Goal: Task Accomplishment & Management: Use online tool/utility

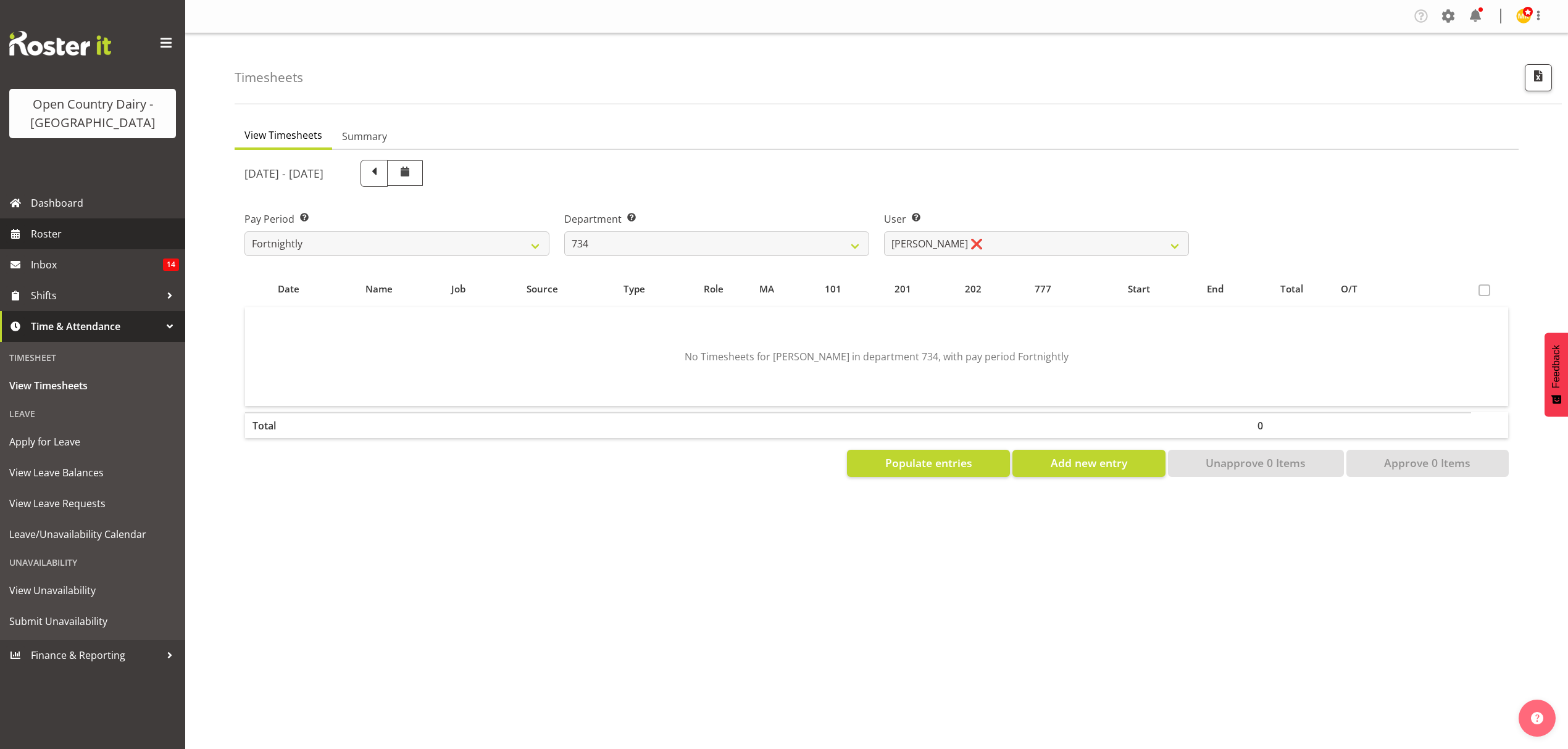
click at [74, 238] on span "Roster" at bounding box center [105, 234] width 148 height 18
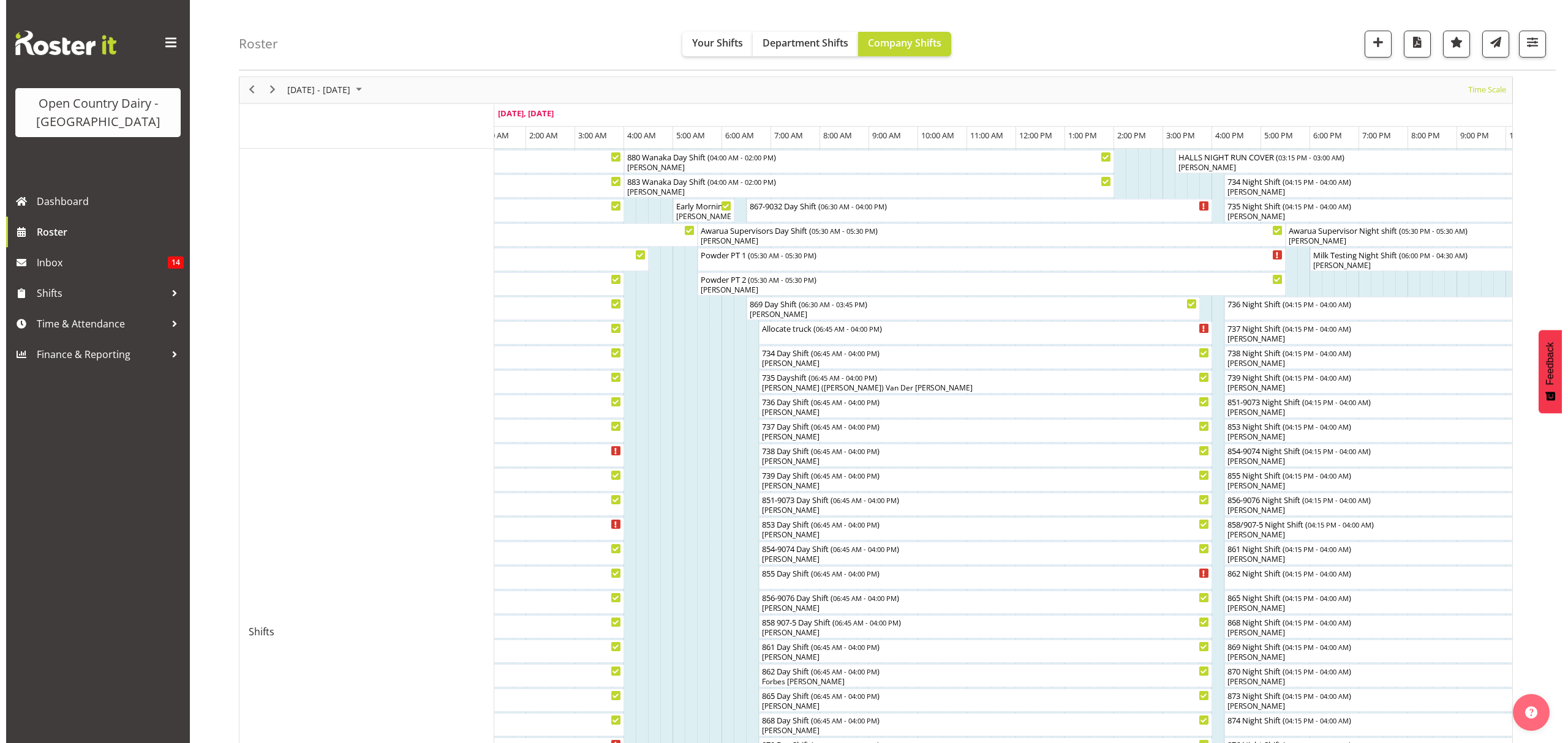
scroll to position [31, 0]
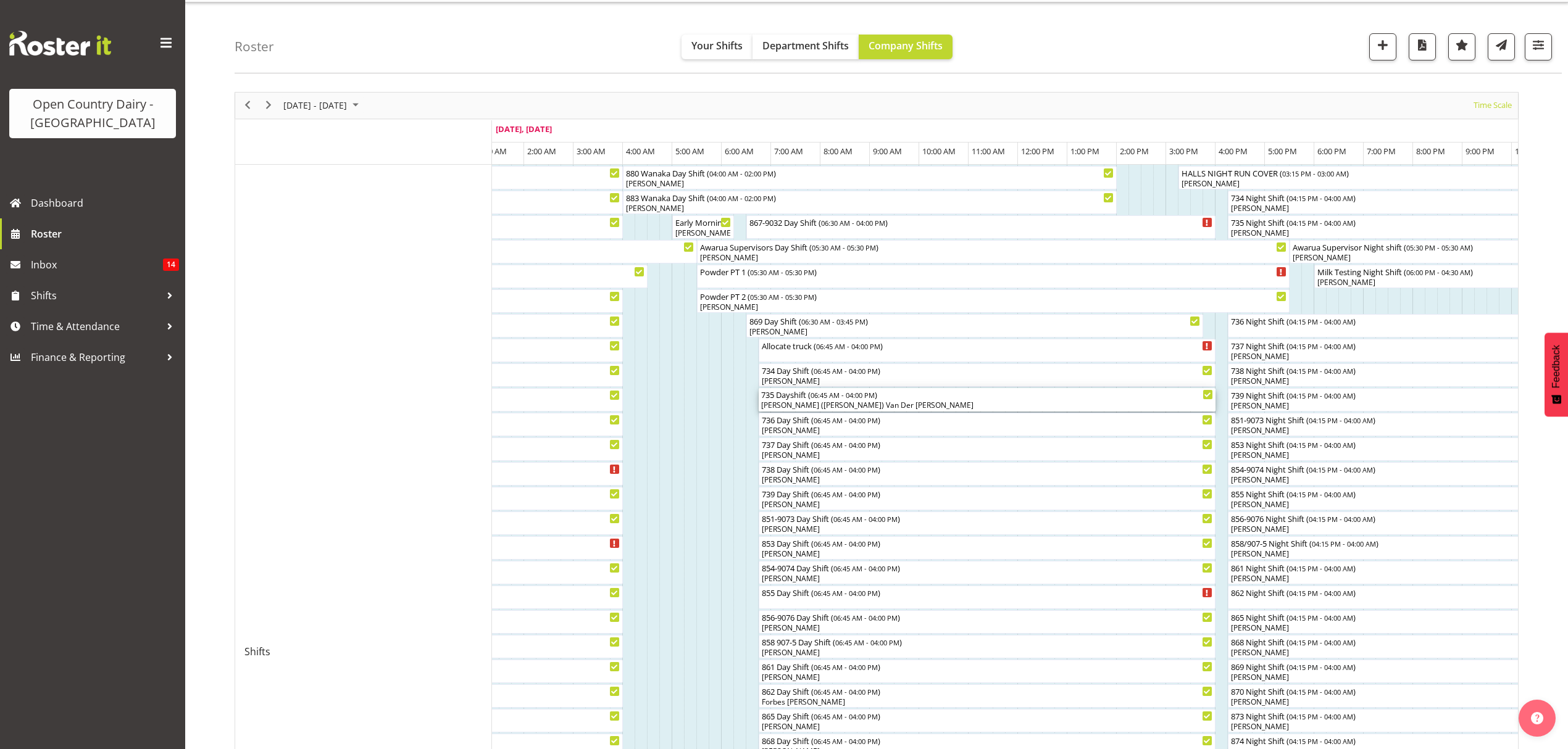
click at [793, 405] on div "[PERSON_NAME] ([PERSON_NAME]) Van Der [PERSON_NAME]" at bounding box center [986, 405] width 452 height 11
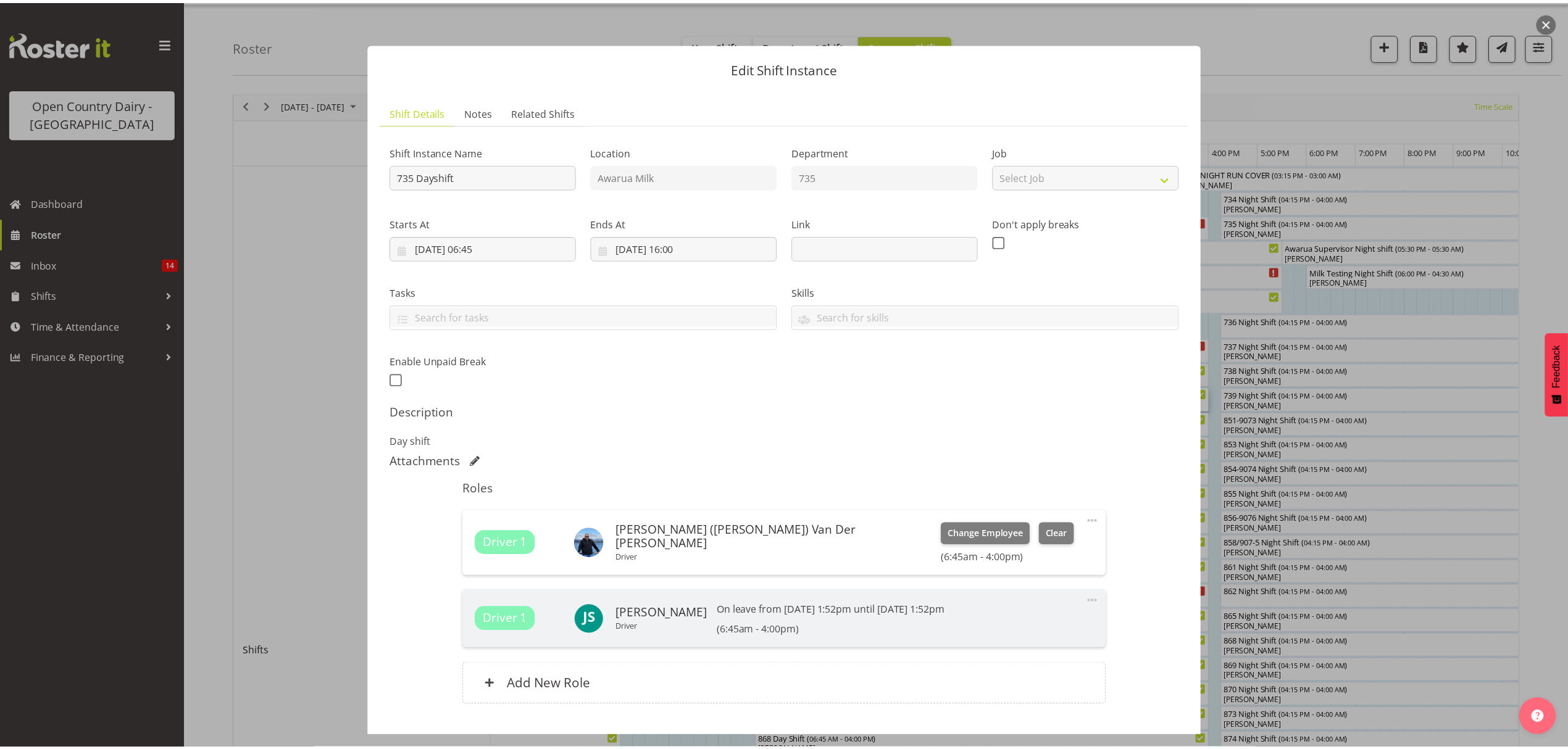
scroll to position [80, 0]
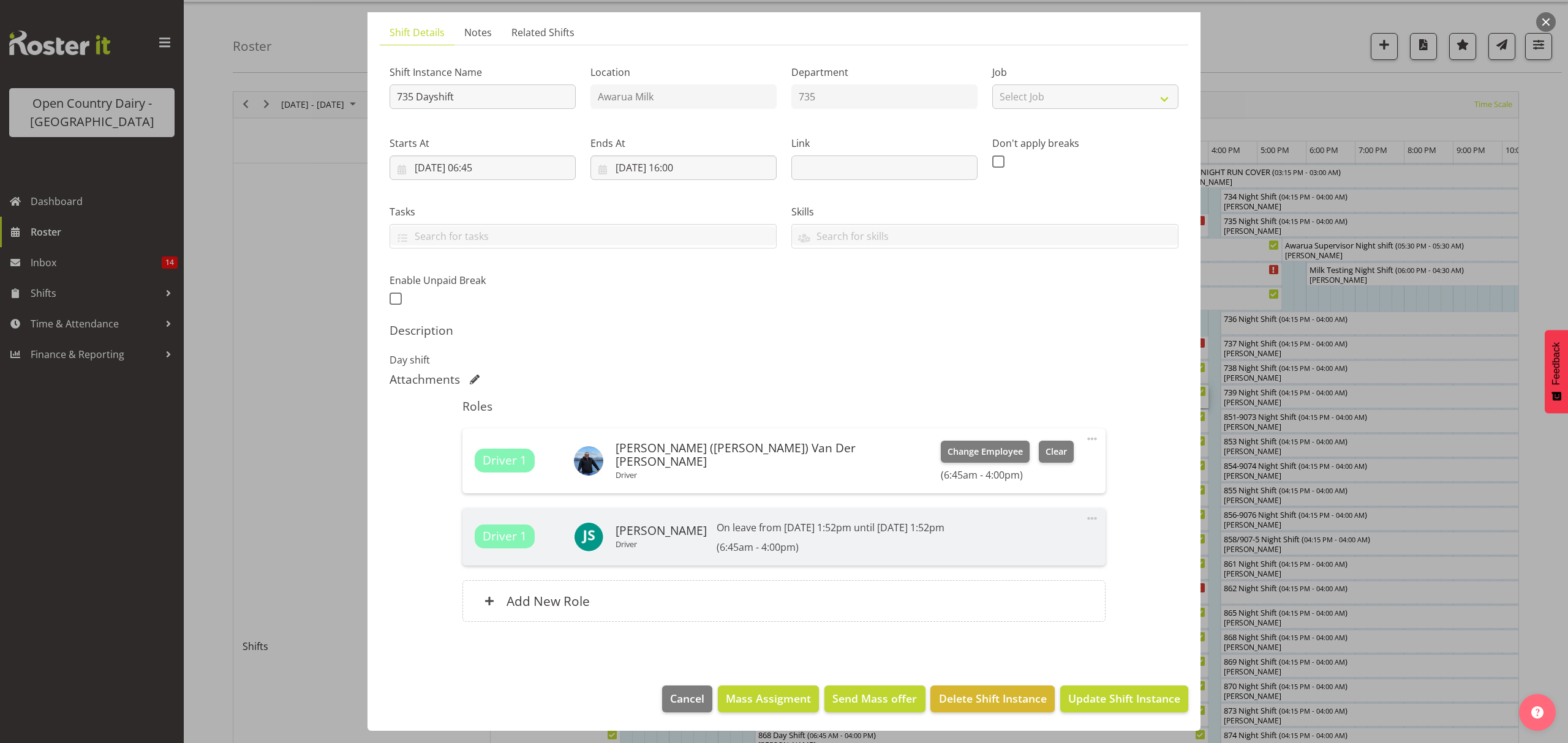
click at [1395, 529] on div at bounding box center [784, 371] width 1568 height 743
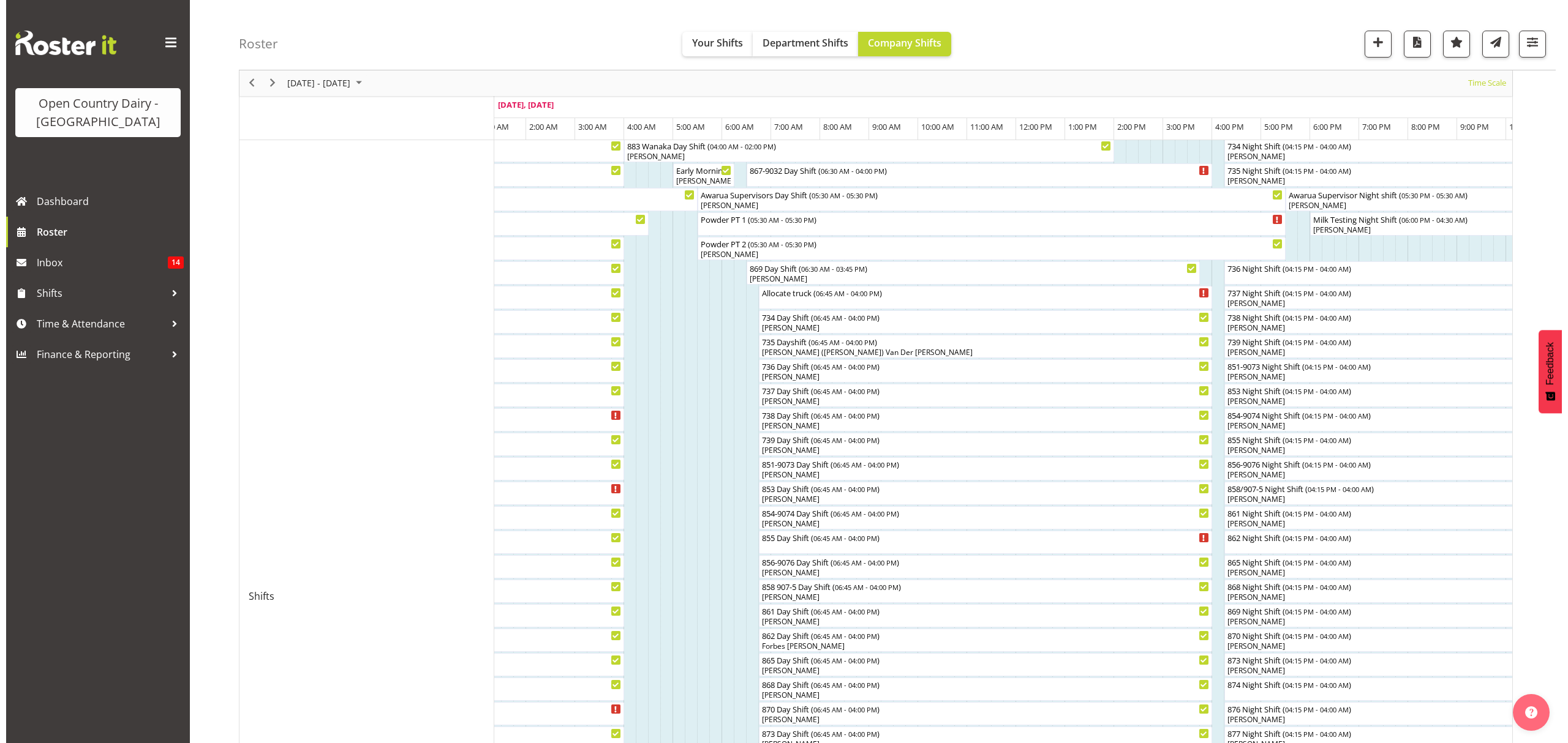
scroll to position [112, 0]
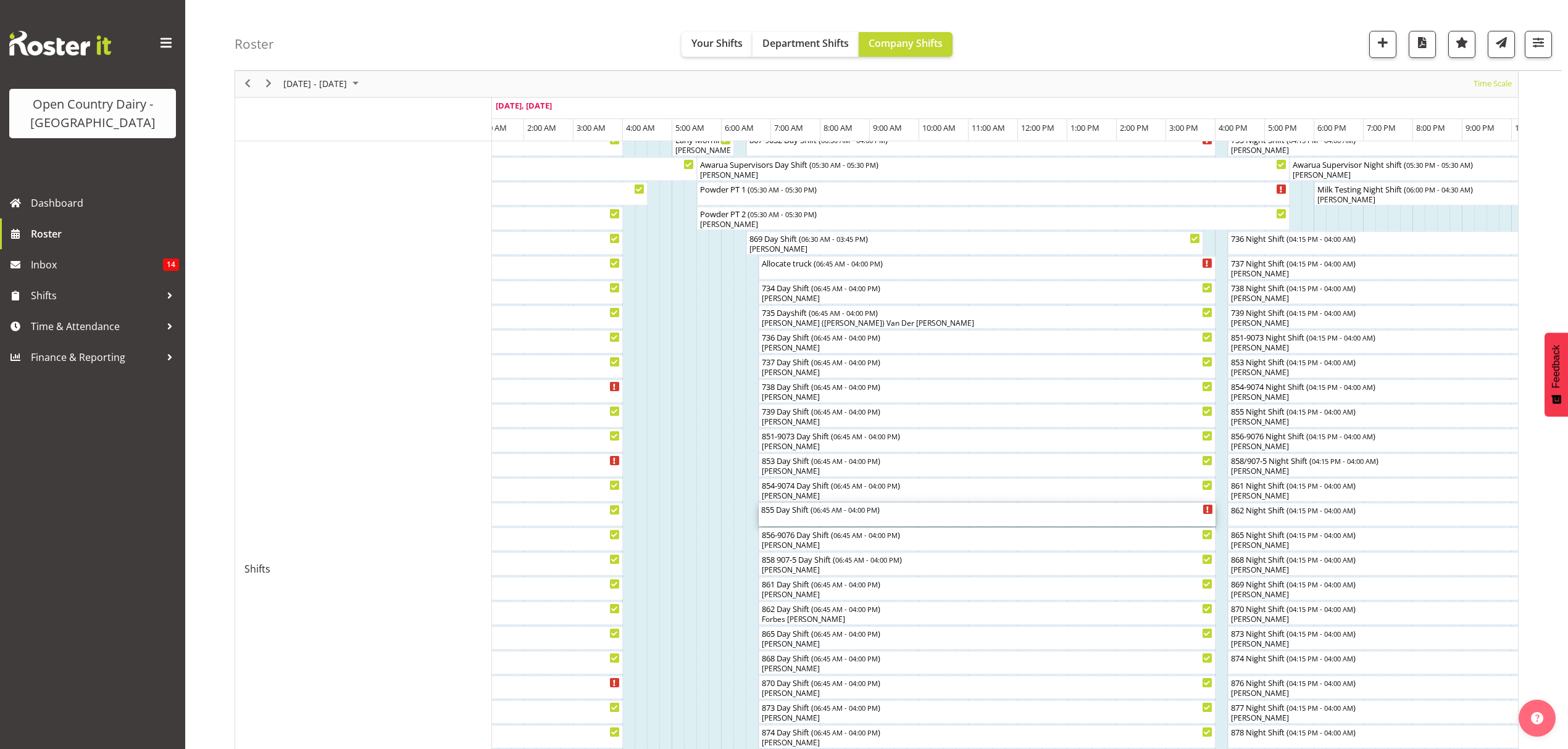
click at [781, 511] on div "855 Day Shift ( 06:45 AM - 04:00 PM )" at bounding box center [986, 508] width 452 height 12
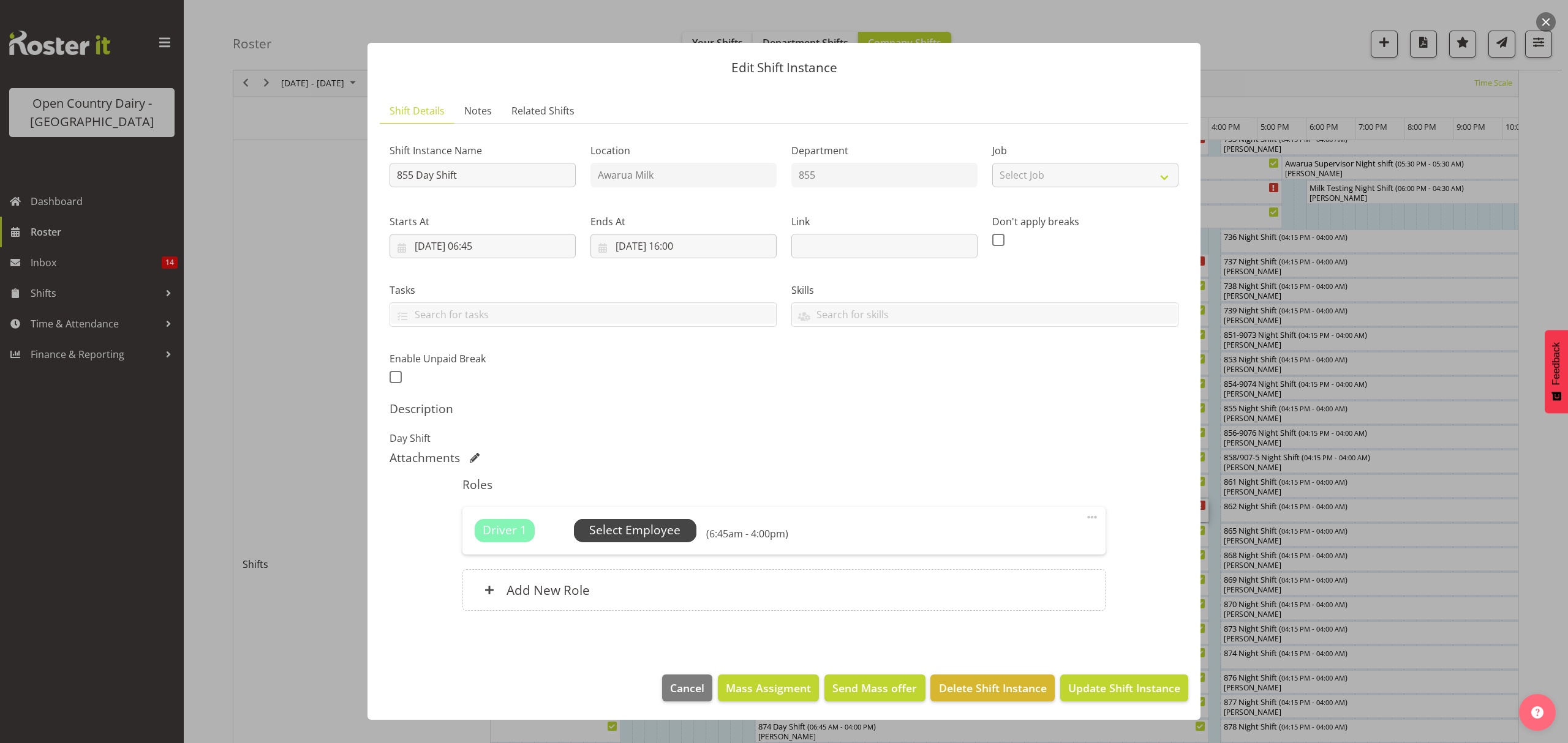
click at [648, 520] on span "Select Employee" at bounding box center [635, 530] width 123 height 23
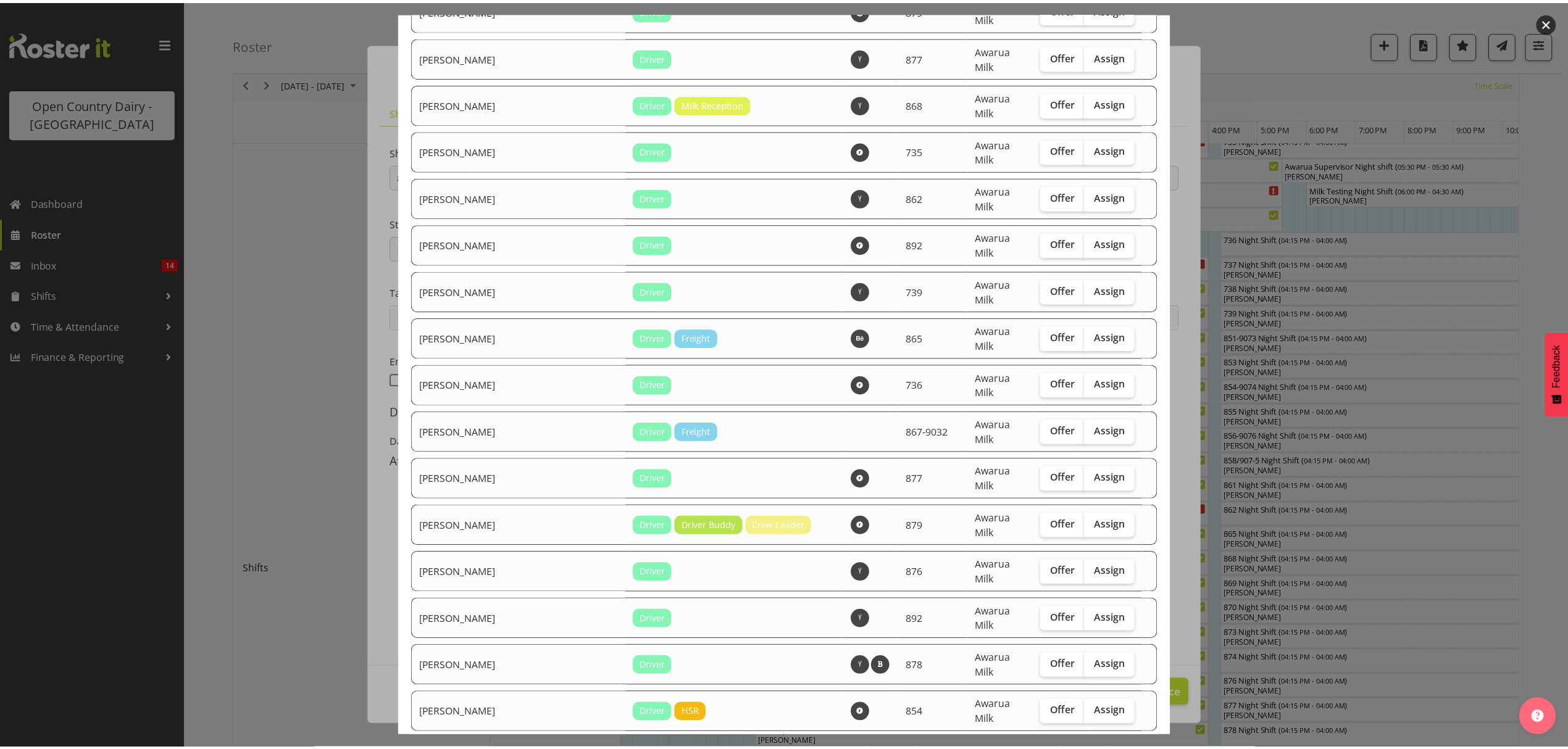
scroll to position [658, 0]
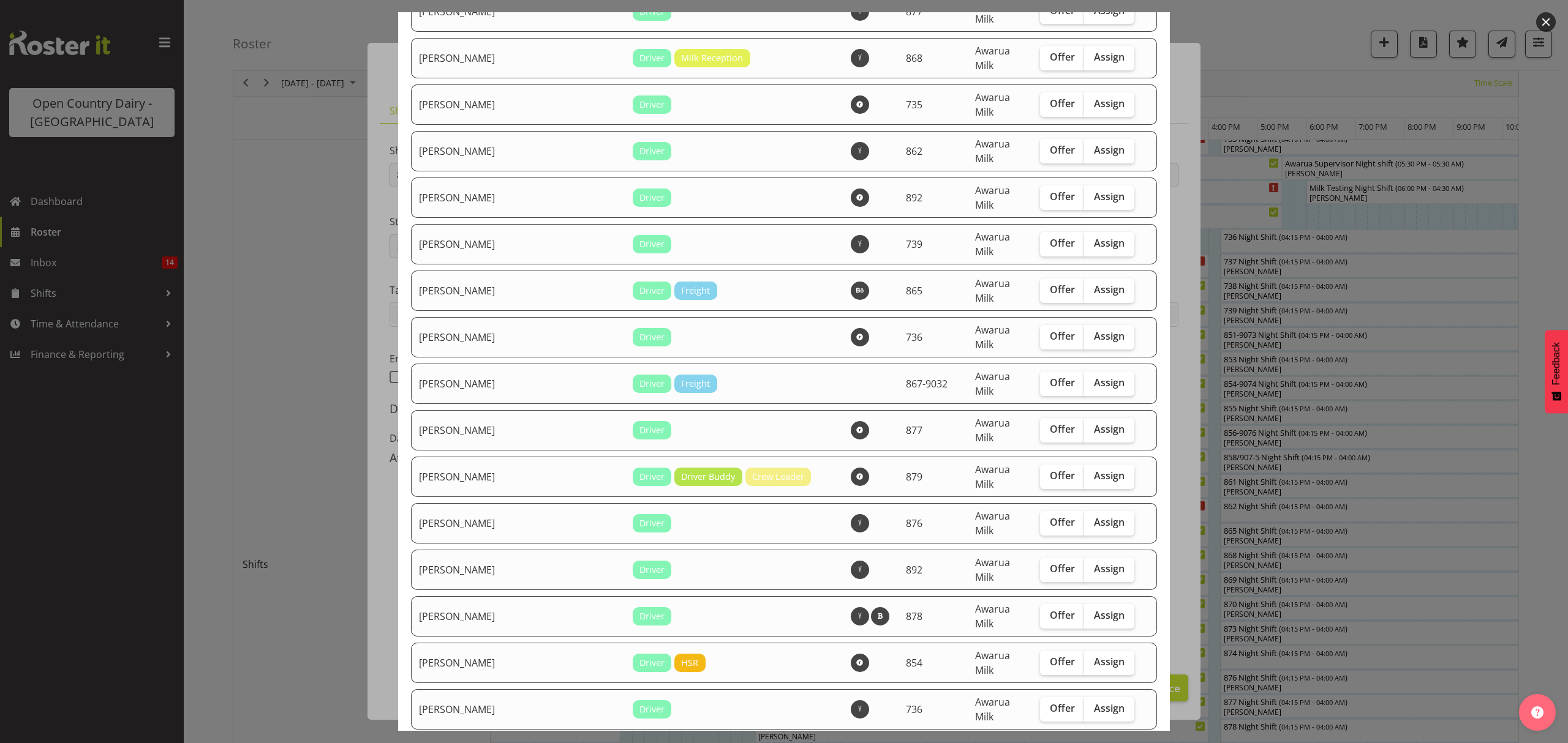
click at [1422, 533] on div at bounding box center [784, 371] width 1568 height 743
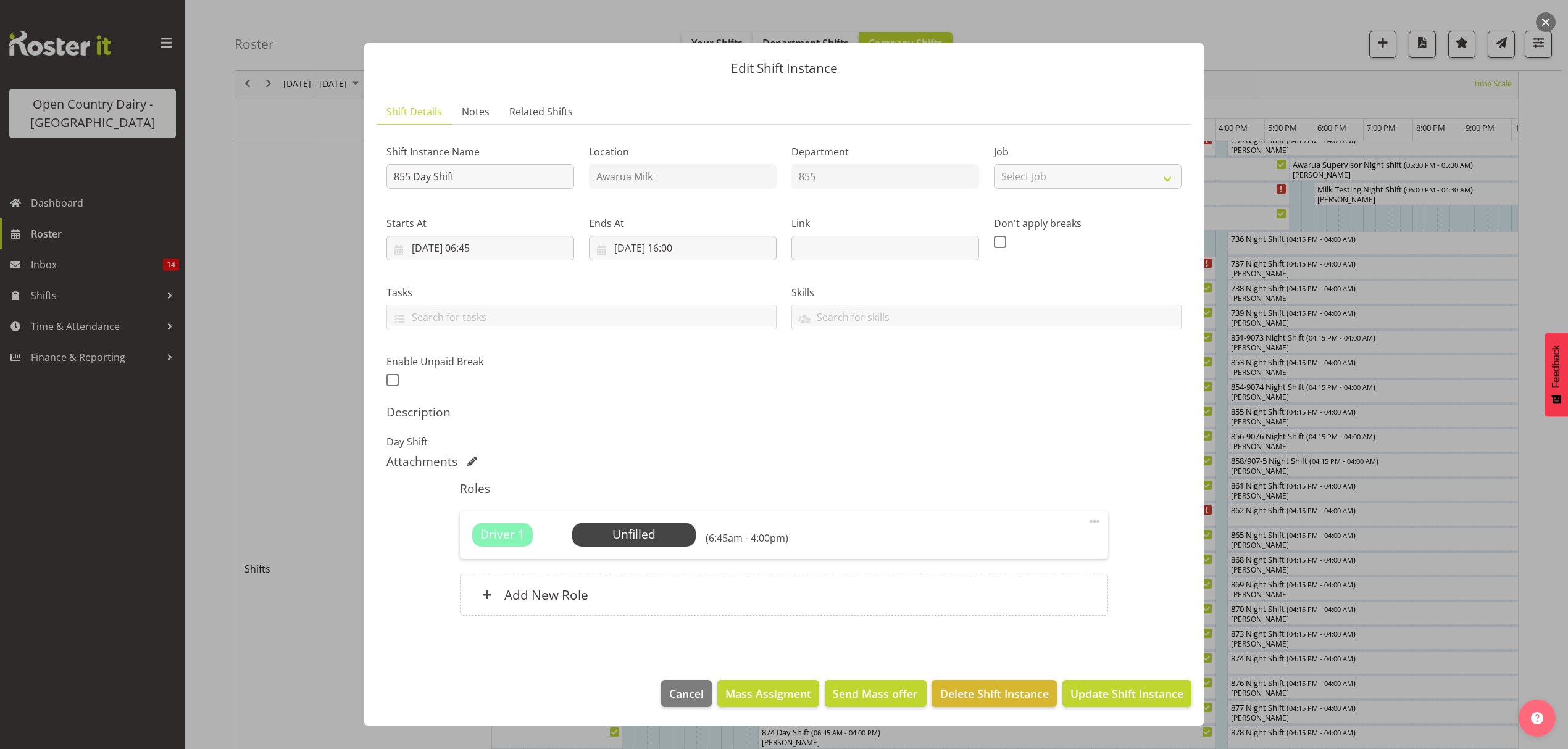
click at [245, 387] on div at bounding box center [784, 374] width 1568 height 749
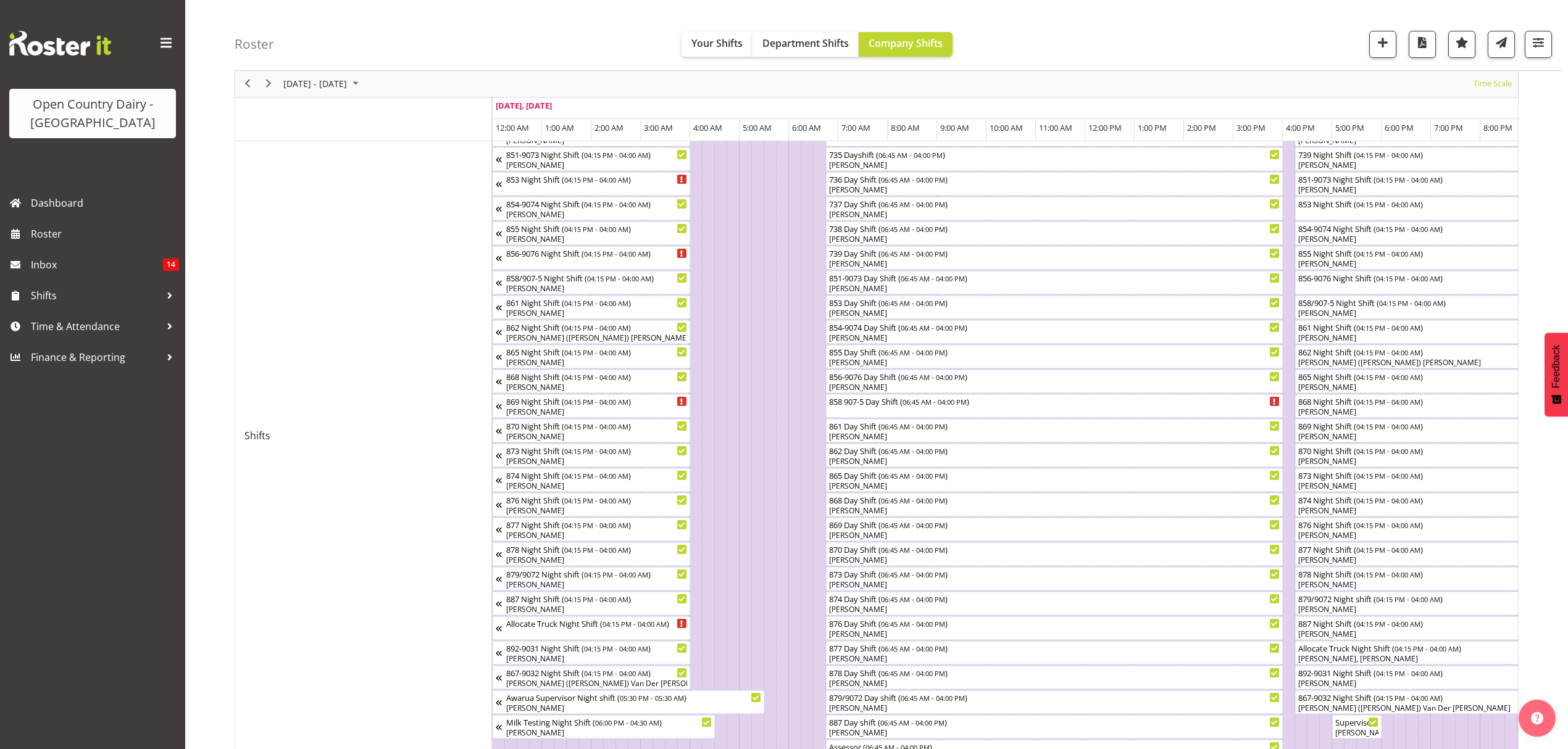
scroll to position [0, 4741]
